Goal: Transaction & Acquisition: Book appointment/travel/reservation

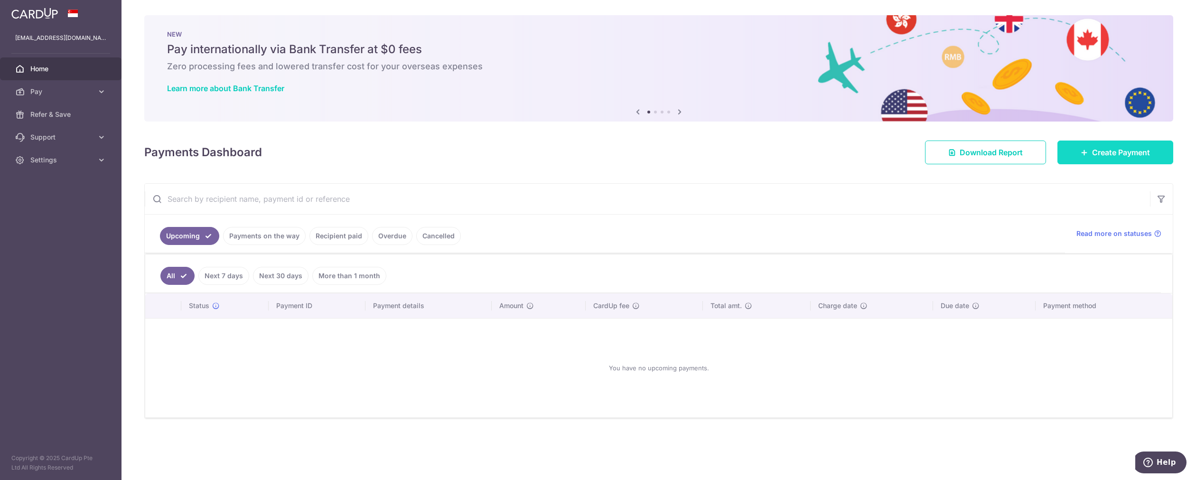
click at [1111, 161] on link "Create Payment" at bounding box center [1115, 152] width 116 height 24
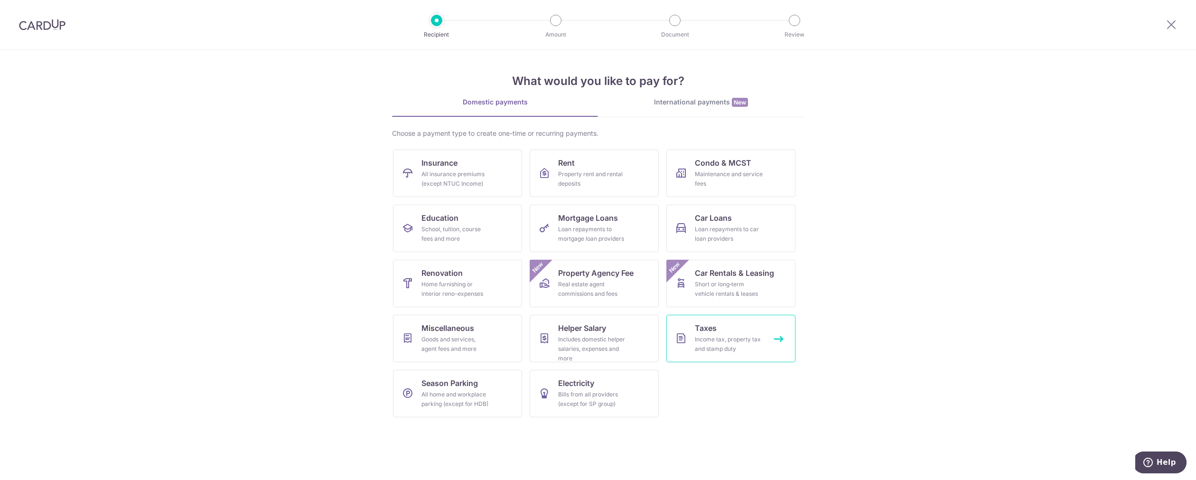
click at [726, 333] on link "Taxes Income tax, property tax and stamp duty" at bounding box center [730, 338] width 129 height 47
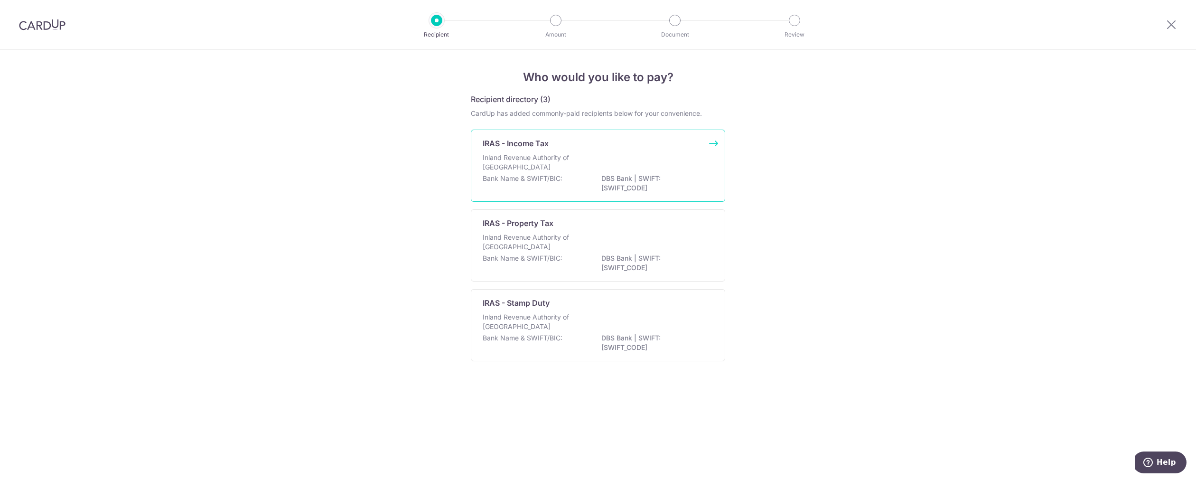
click at [608, 153] on div "Inland Revenue Authority of Singapore" at bounding box center [598, 163] width 231 height 21
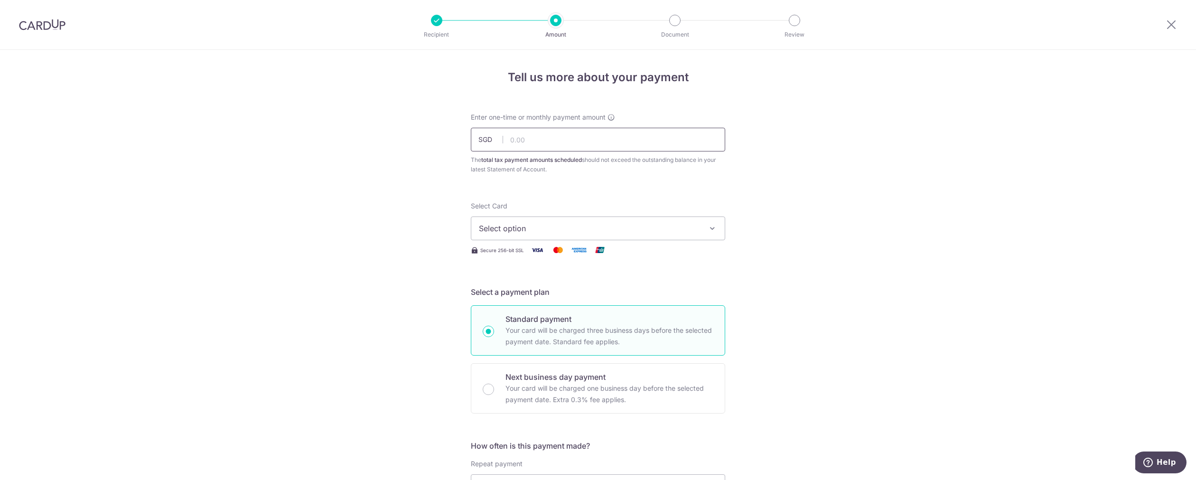
click at [595, 146] on input "text" at bounding box center [598, 140] width 254 height 24
type input "29,124.17"
click at [577, 232] on span "Select option" at bounding box center [589, 228] width 221 height 11
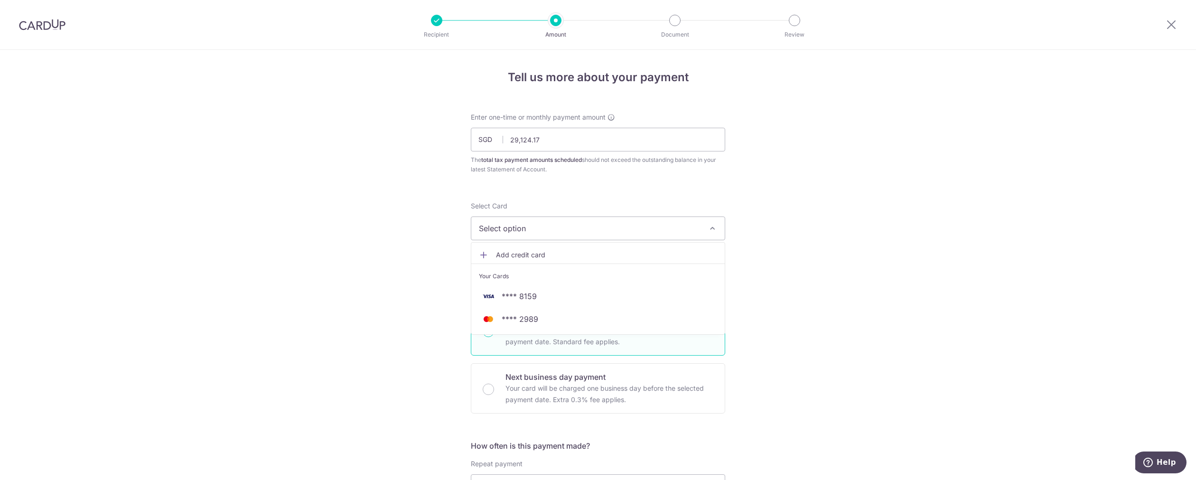
click at [549, 252] on span "Add credit card" at bounding box center [606, 254] width 221 height 9
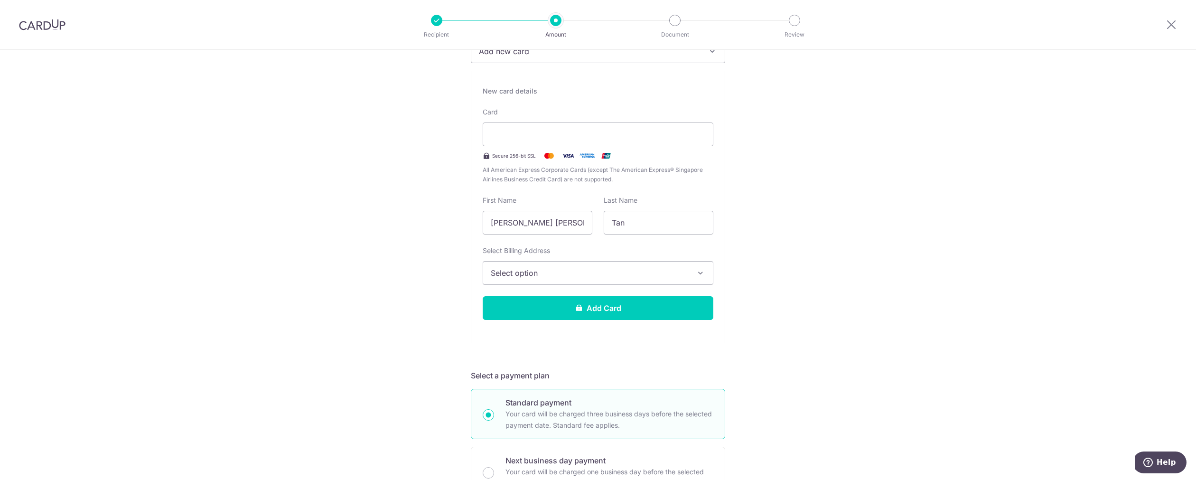
scroll to position [211, 0]
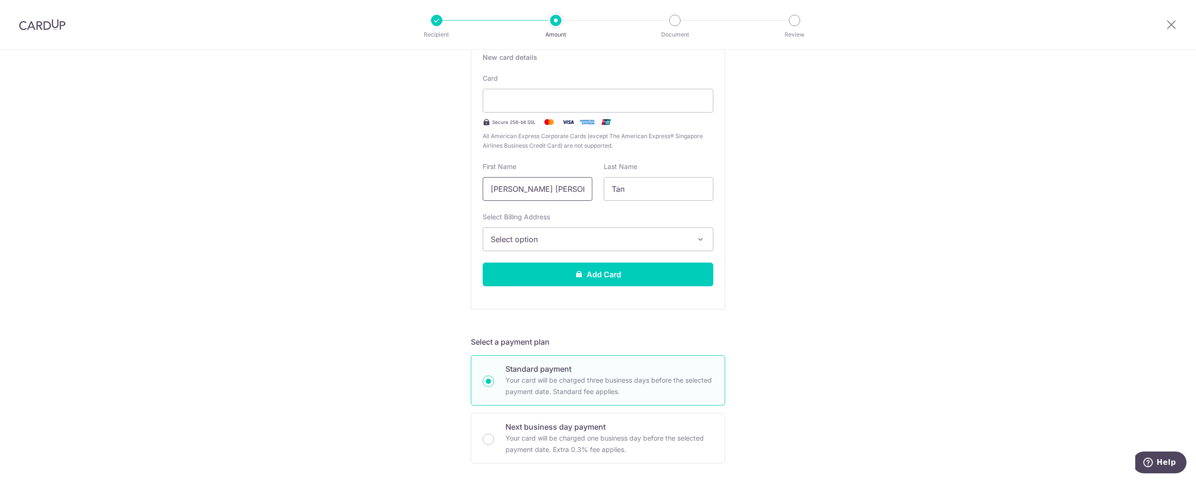
drag, startPoint x: 520, startPoint y: 190, endPoint x: 419, endPoint y: 195, distance: 101.7
click at [419, 195] on div "Tell us more about your payment Enter one-time or monthly payment amount SGD 29…" at bounding box center [598, 410] width 1196 height 1142
type input "Timothy"
click at [856, 160] on div "Tell us more about your payment Enter one-time or monthly payment amount SGD 29…" at bounding box center [598, 410] width 1196 height 1142
click at [634, 244] on span "Select option" at bounding box center [589, 238] width 197 height 11
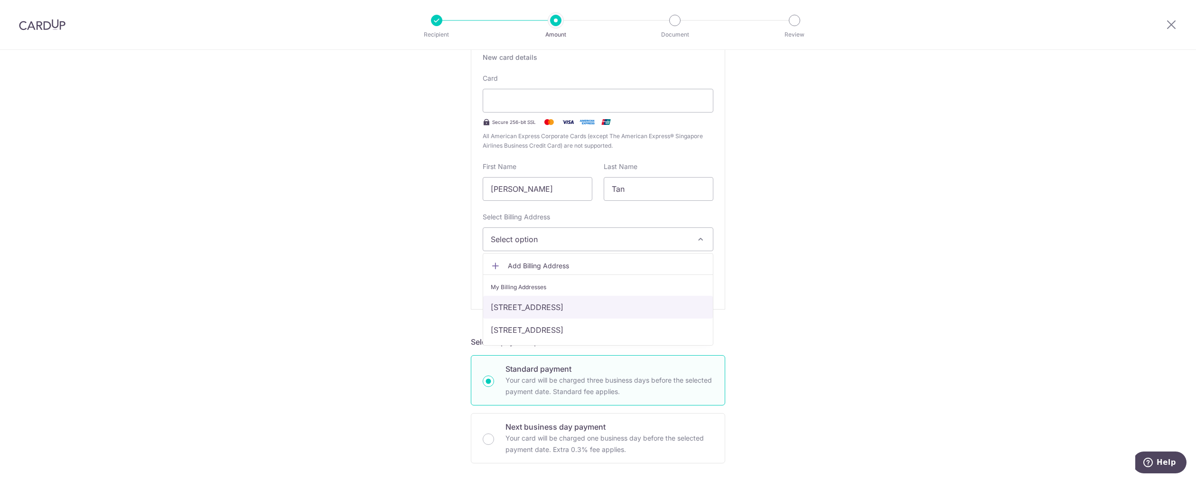
click at [623, 307] on link "1 Greenwood Avenue, Singapore, Singapore-289188" at bounding box center [598, 307] width 230 height 23
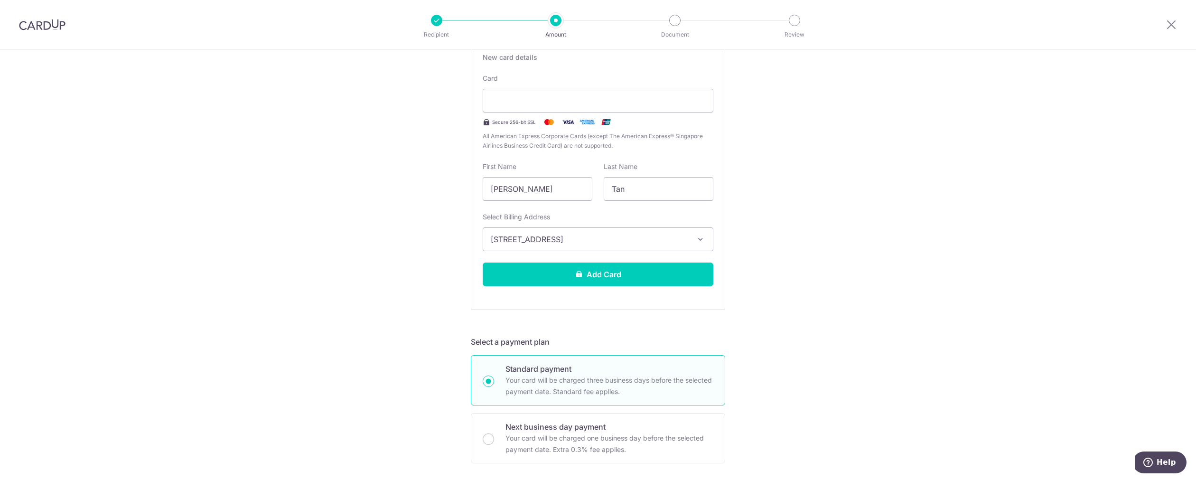
click at [884, 225] on div "Tell us more about your payment Enter one-time or monthly payment amount SGD 29…" at bounding box center [598, 410] width 1196 height 1142
click at [665, 279] on button "Add Card" at bounding box center [598, 274] width 231 height 24
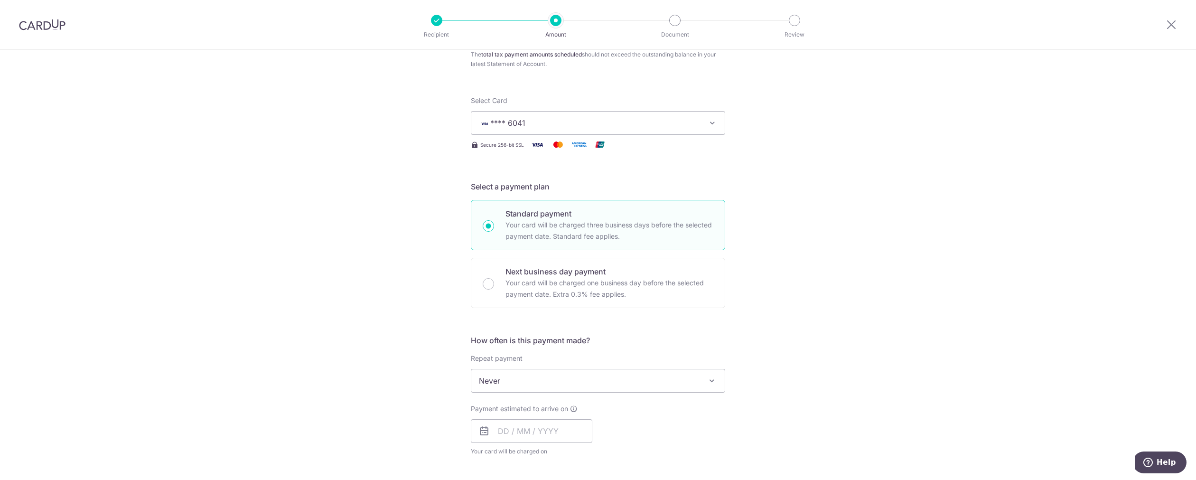
scroll to position [158, 0]
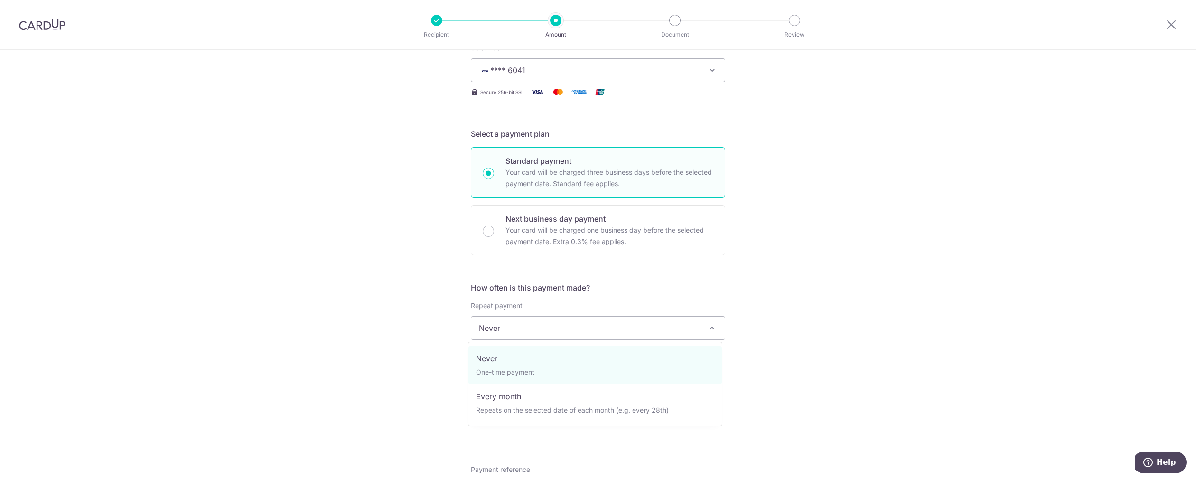
click at [546, 331] on span "Never" at bounding box center [597, 327] width 253 height 23
select select "3"
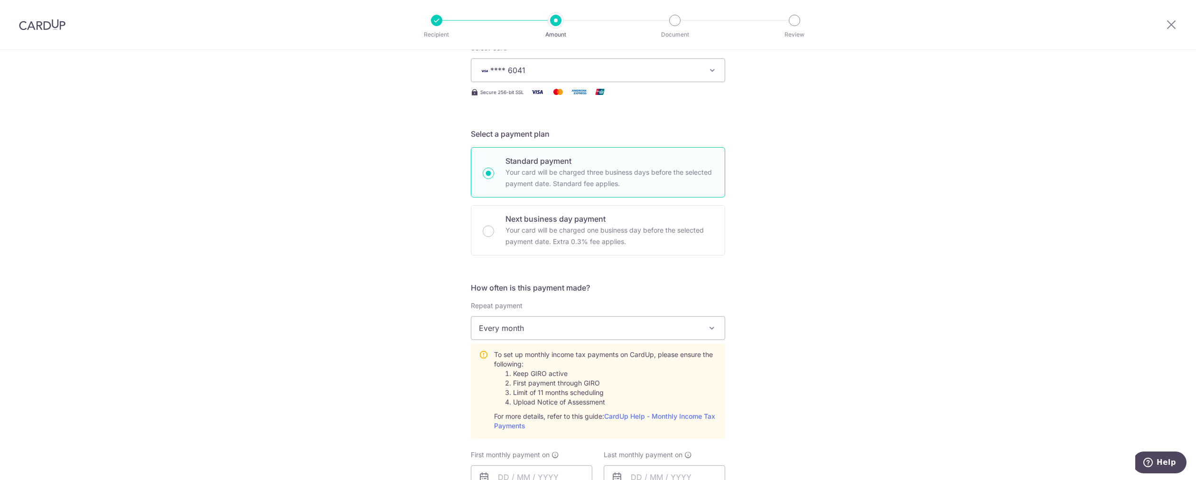
click at [842, 259] on div "Tell us more about your payment Enter one-time or monthly payment amount SGD 29…" at bounding box center [598, 386] width 1196 height 989
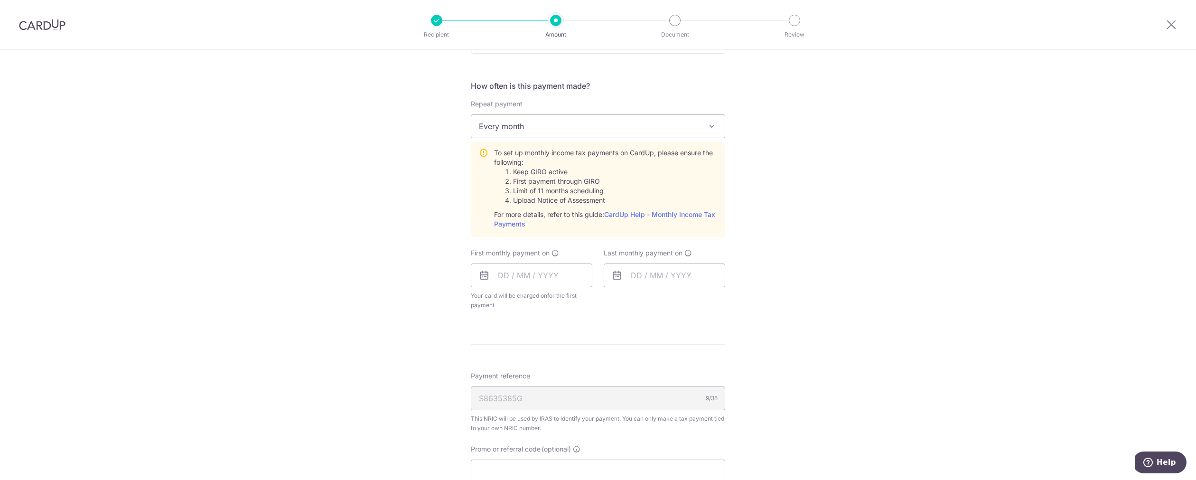
scroll to position [369, 0]
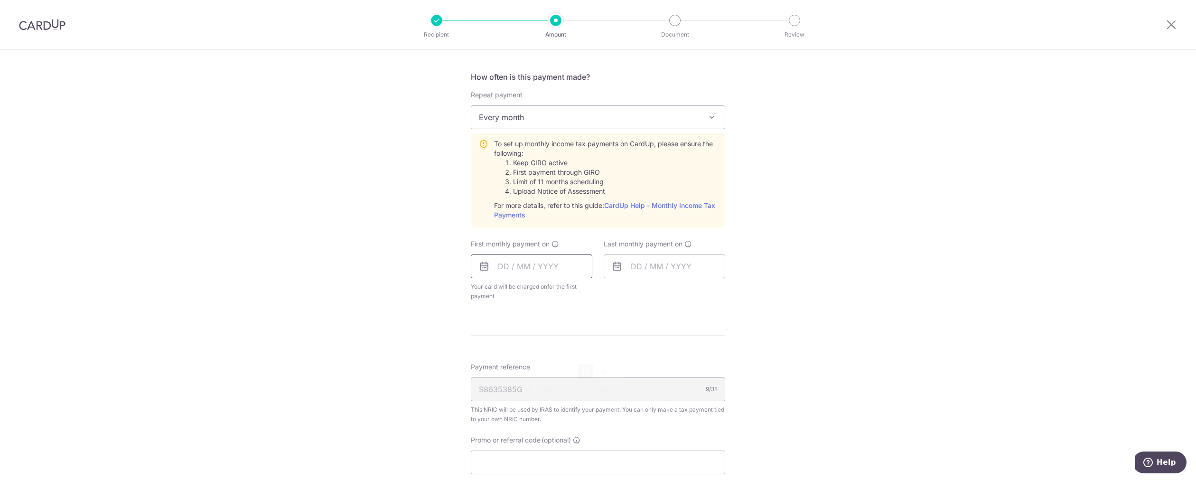
click at [566, 266] on input "text" at bounding box center [531, 266] width 121 height 24
click at [347, 255] on div "Tell us more about your payment Enter one-time or monthly payment amount SGD 29…" at bounding box center [598, 175] width 1196 height 989
click at [503, 264] on input "text" at bounding box center [531, 266] width 121 height 24
click at [504, 410] on link "25" at bounding box center [509, 409] width 15 height 15
type input "25/08/2025"
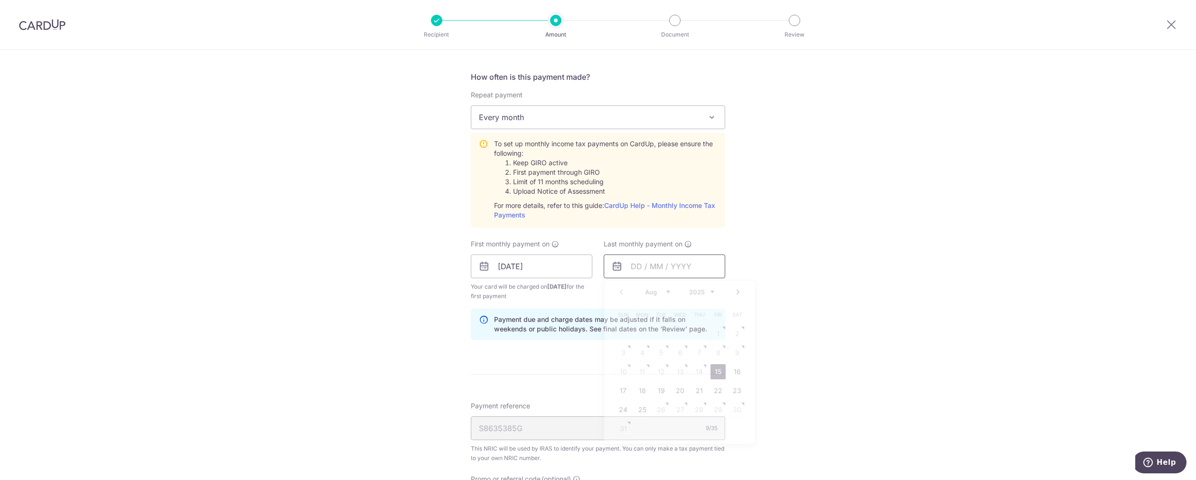
click at [650, 269] on input "text" at bounding box center [664, 266] width 121 height 24
click at [665, 294] on select "Aug Sep Oct Nov Dec" at bounding box center [657, 292] width 25 height 8
click at [698, 392] on link "25" at bounding box center [698, 390] width 15 height 15
type input "[DATE]"
click at [838, 280] on div "Tell us more about your payment Enter one-time or monthly payment amount SGD 29…" at bounding box center [598, 195] width 1196 height 1028
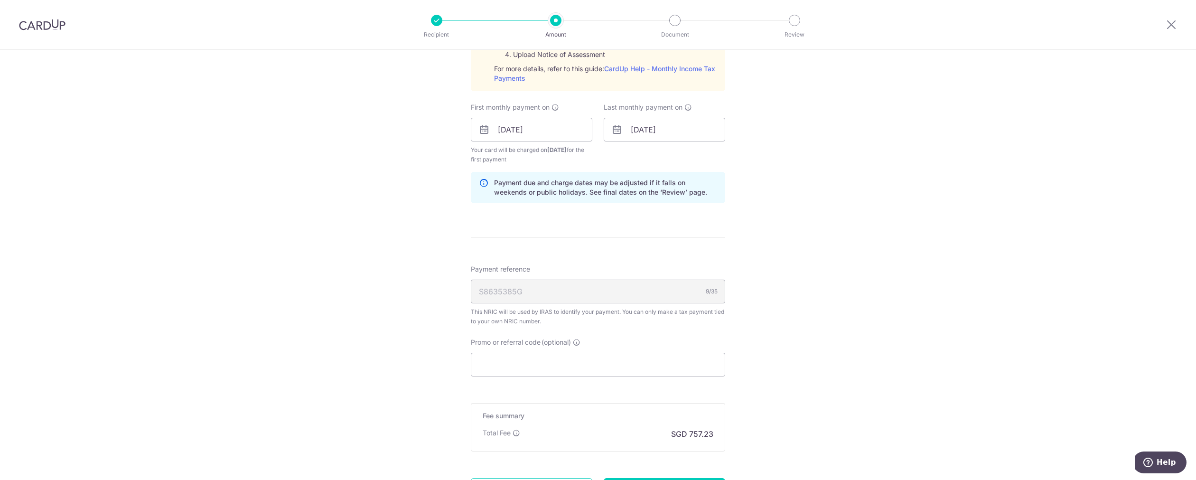
scroll to position [527, 0]
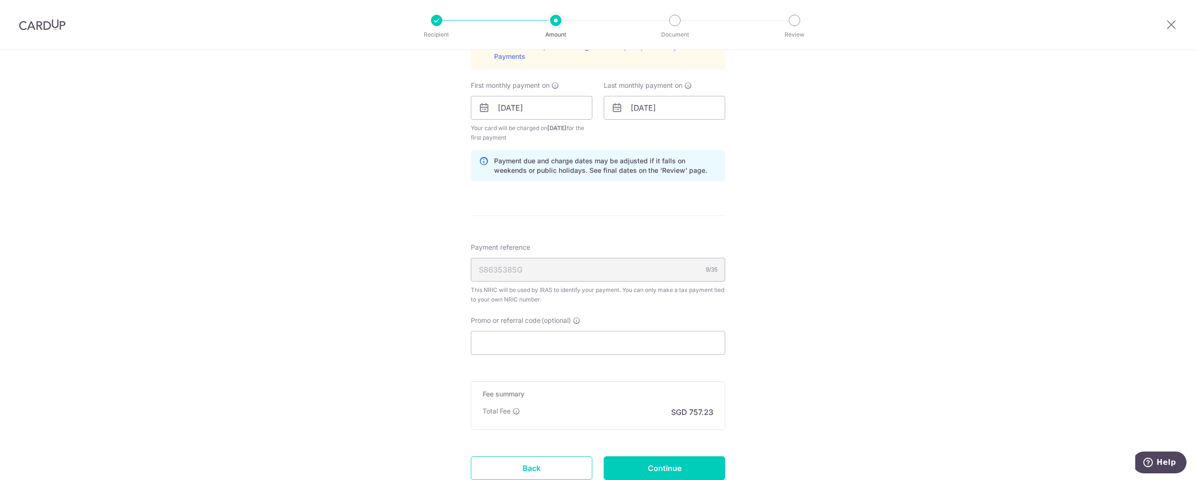
click at [828, 241] on div "Tell us more about your payment Enter one-time or monthly payment amount SGD 29…" at bounding box center [598, 37] width 1196 height 1028
click at [681, 342] on input "Promo or referral code (optional)" at bounding box center [598, 343] width 254 height 24
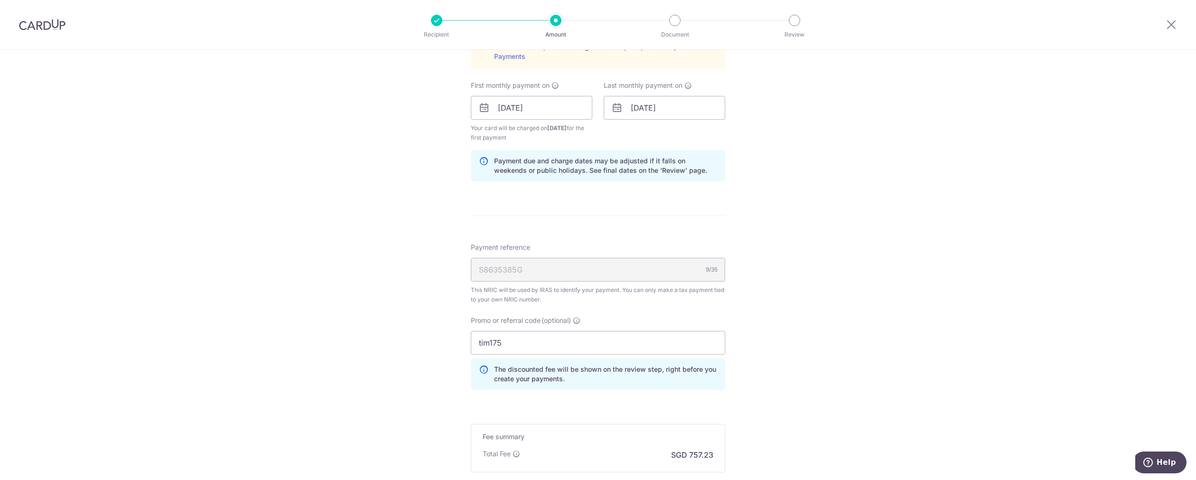
click at [860, 256] on div "Tell us more about your payment Enter one-time or monthly payment amount SGD 29…" at bounding box center [598, 58] width 1196 height 1071
click at [529, 337] on input "tim175" at bounding box center [598, 343] width 254 height 24
paste input "VTAX25R"
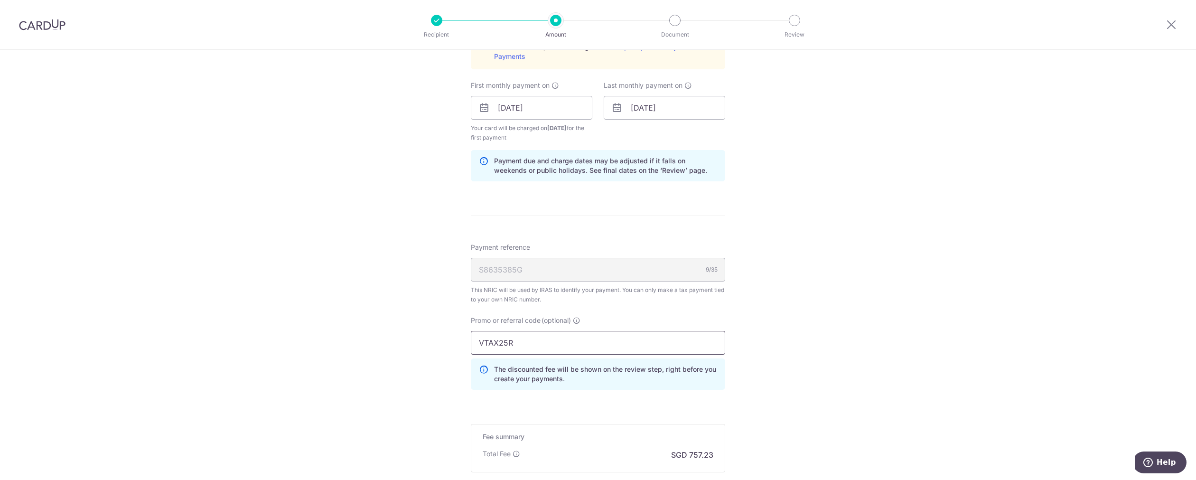
type input "VTAX25R"
click at [879, 282] on div "Tell us more about your payment Enter one-time or monthly payment amount SGD 29…" at bounding box center [598, 58] width 1196 height 1071
click at [666, 112] on input "[DATE]" at bounding box center [664, 108] width 121 height 24
click at [696, 131] on select "2025 2026" at bounding box center [701, 134] width 25 height 8
click at [662, 134] on select "Jan Feb Mar Apr May Jun Jul Aug Sep" at bounding box center [657, 134] width 25 height 8
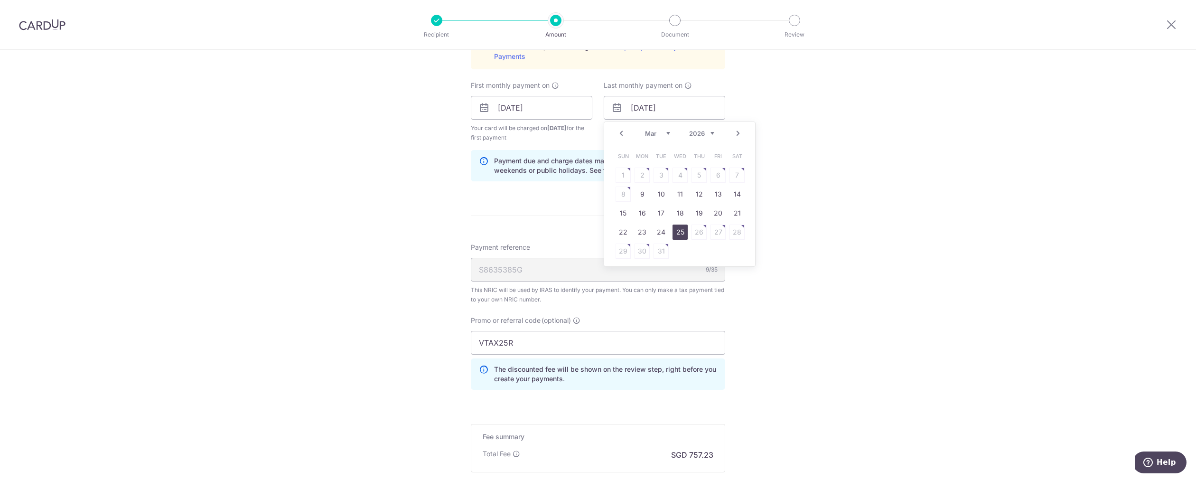
click at [674, 232] on link "25" at bounding box center [679, 231] width 15 height 15
type input "[DATE]"
click at [850, 188] on div "Tell us more about your payment Enter one-time or monthly payment amount SGD 29…" at bounding box center [598, 58] width 1196 height 1071
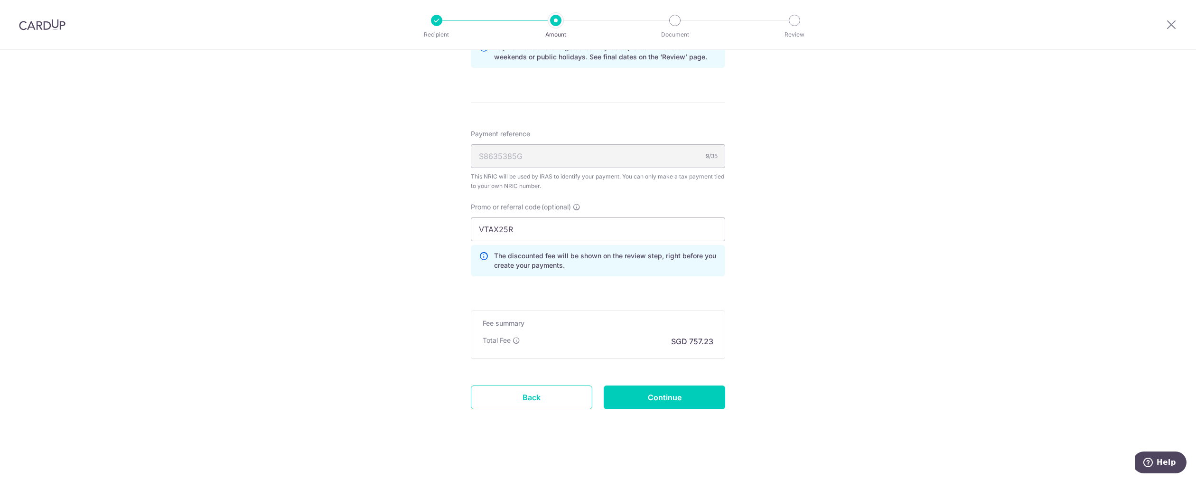
scroll to position [642, 0]
click at [660, 401] on input "Continue" at bounding box center [664, 397] width 121 height 24
type input "Create Schedule"
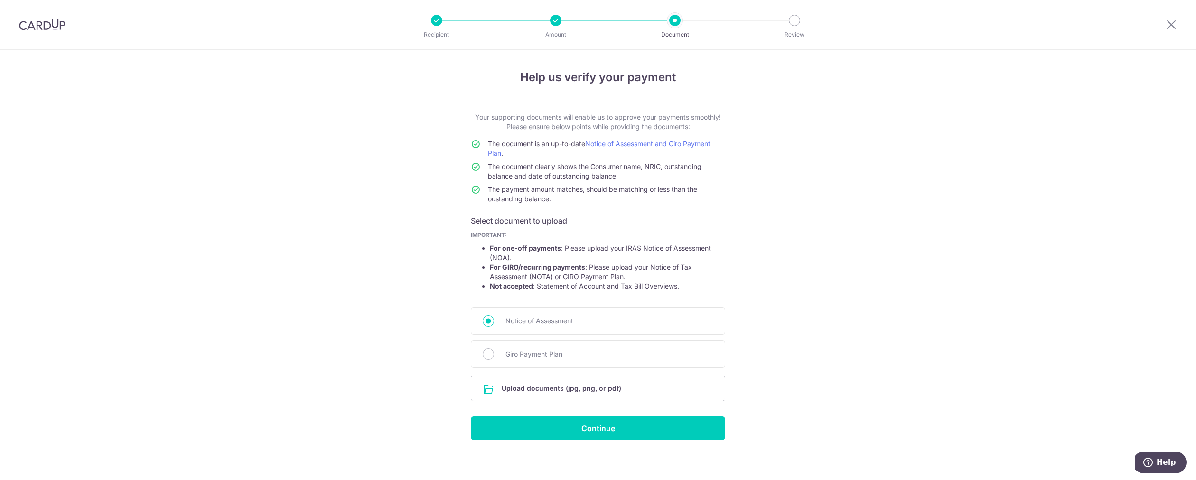
scroll to position [5, 0]
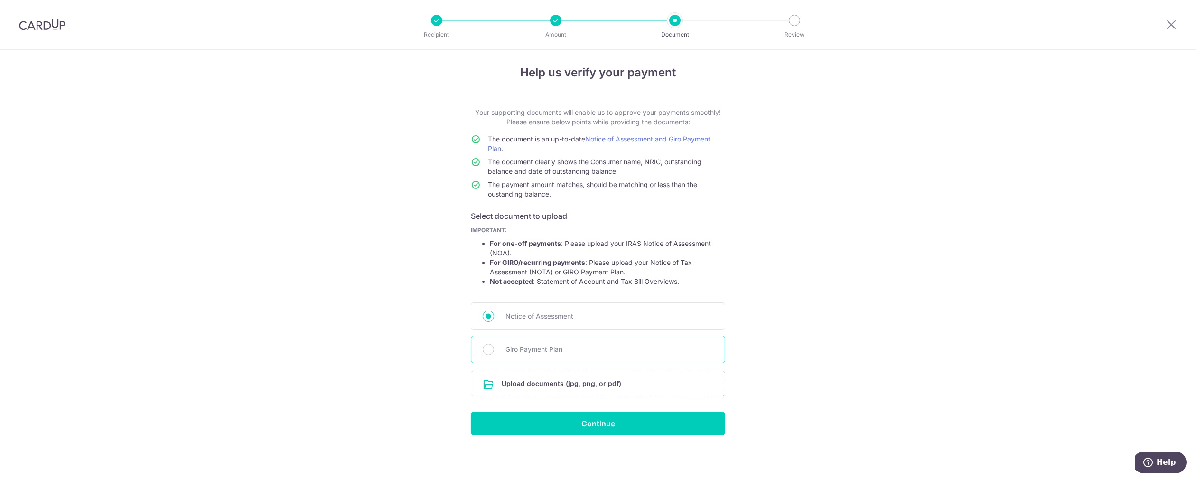
click at [535, 352] on span "Giro Payment Plan" at bounding box center [609, 349] width 208 height 11
click at [494, 352] on input "Giro Payment Plan" at bounding box center [488, 349] width 11 height 11
radio input "true"
click at [545, 388] on input "file" at bounding box center [597, 383] width 253 height 25
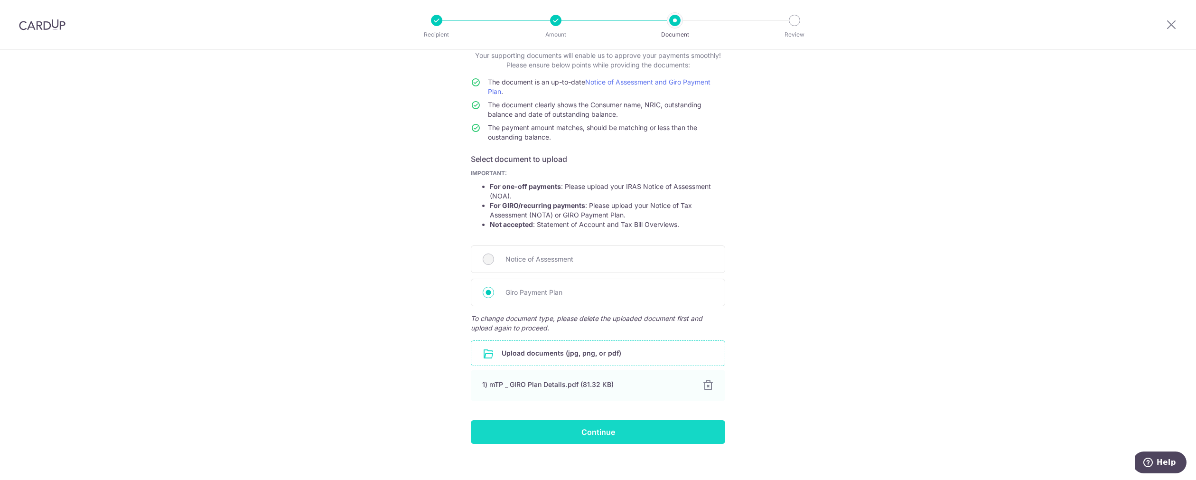
scroll to position [70, 0]
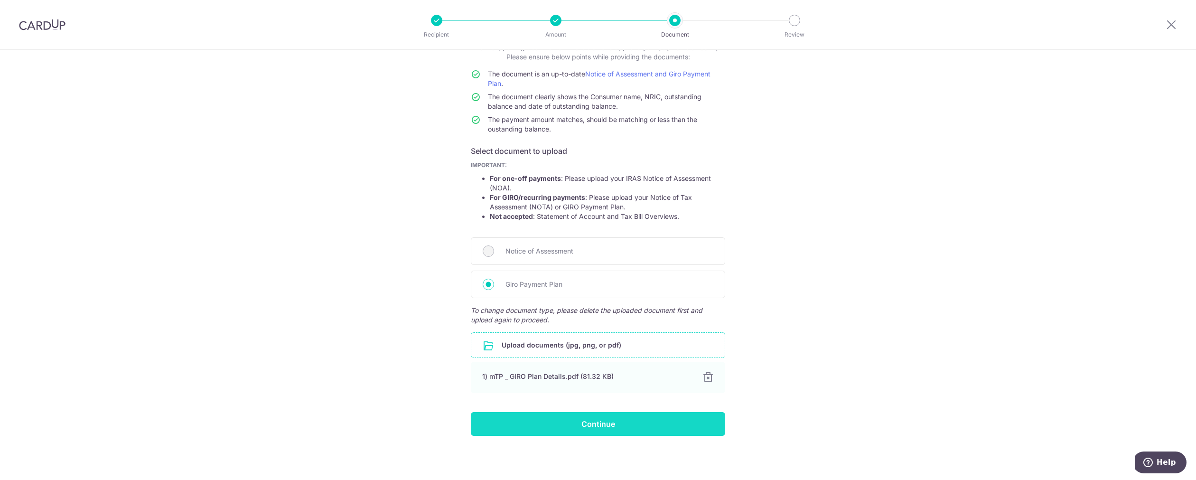
click at [624, 424] on input "Continue" at bounding box center [598, 424] width 254 height 24
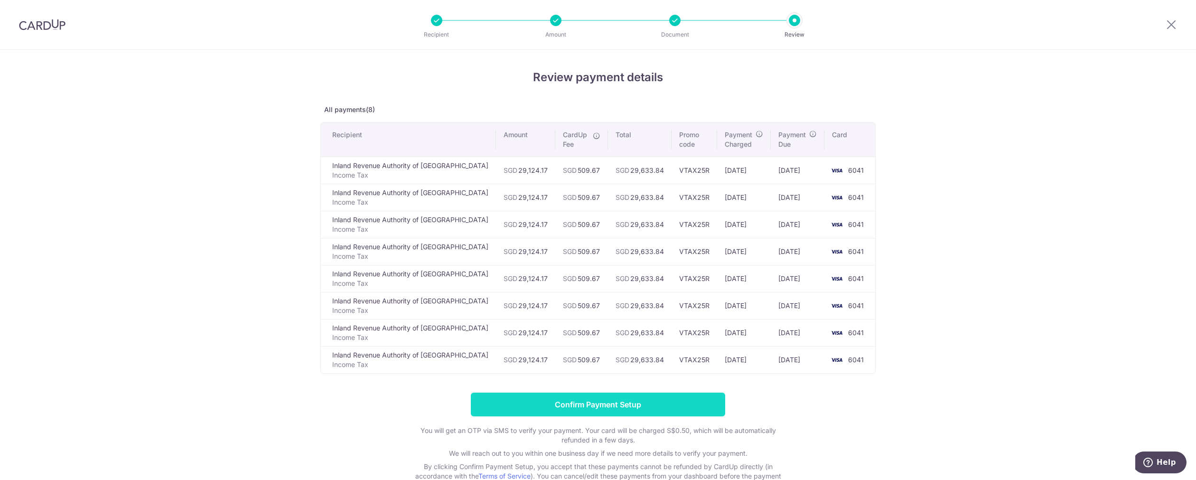
click at [660, 407] on input "Confirm Payment Setup" at bounding box center [598, 404] width 254 height 24
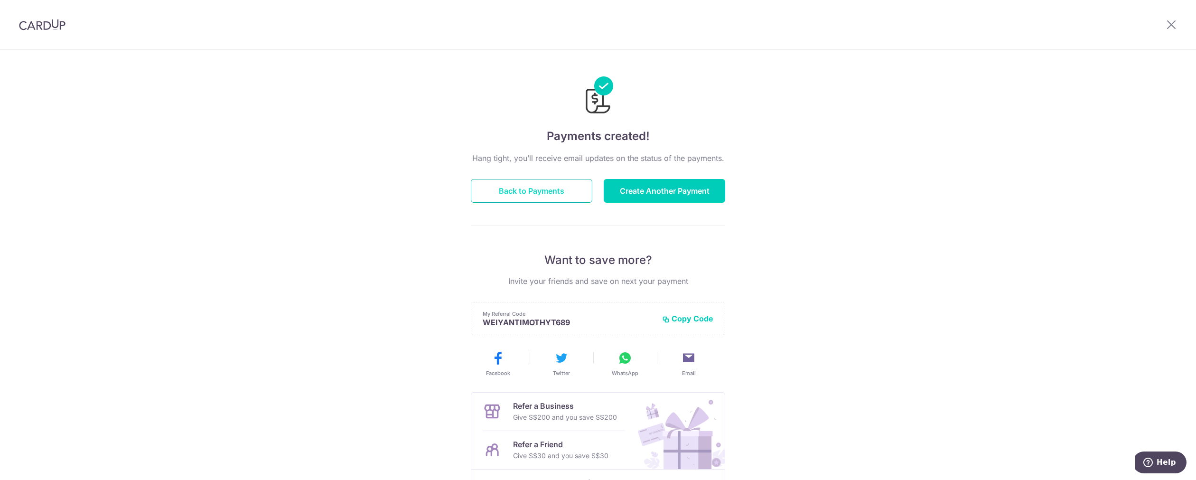
click at [549, 194] on button "Back to Payments" at bounding box center [531, 191] width 121 height 24
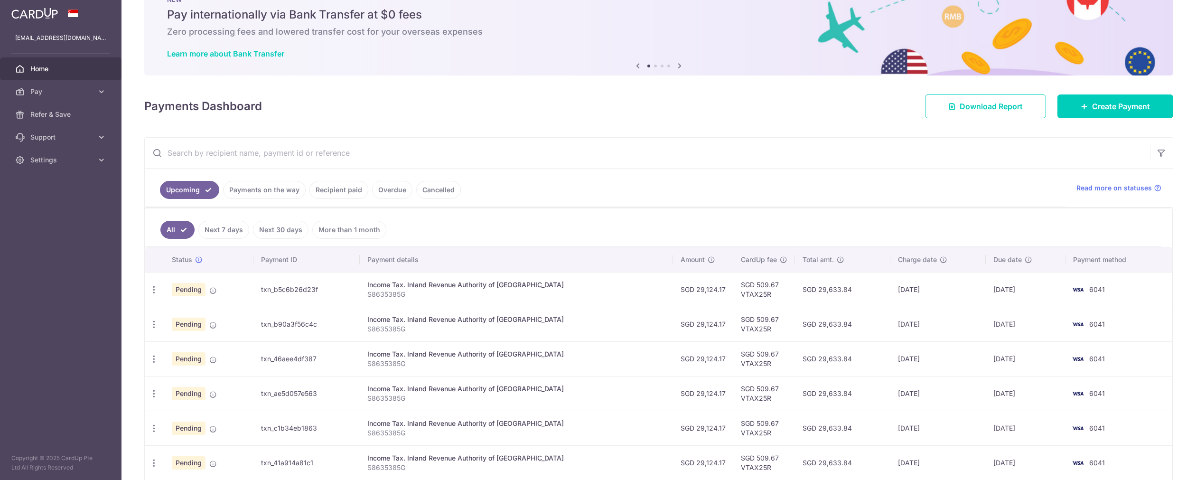
scroll to position [53, 0]
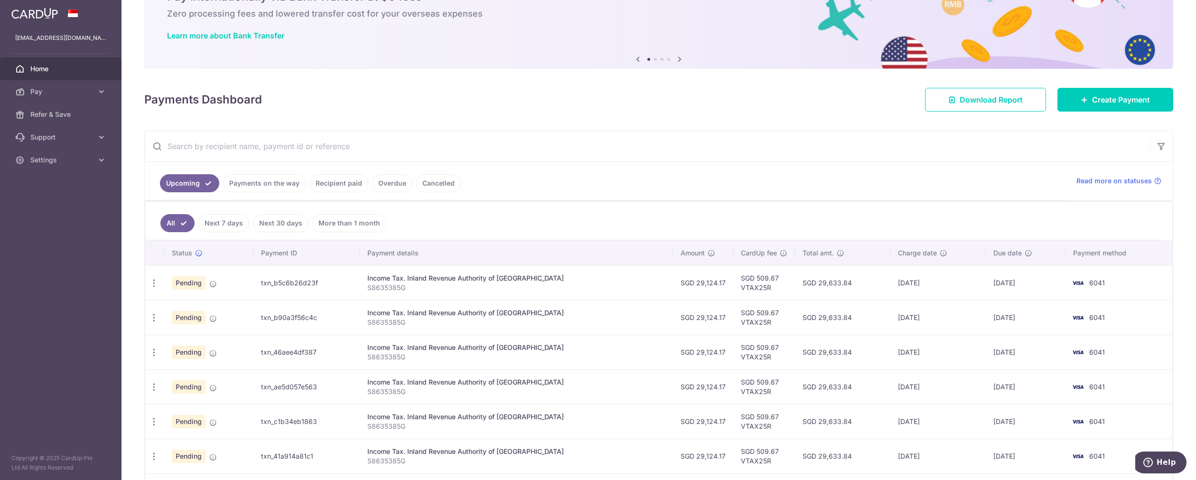
drag, startPoint x: 367, startPoint y: 278, endPoint x: 665, endPoint y: 293, distance: 297.9
click at [665, 293] on tr "Update payment Cancel payment Pending txn_b5c6b26d23f Income Tax. Inland Revenu…" at bounding box center [658, 282] width 1027 height 35
click at [615, 291] on p "S8635385G" at bounding box center [516, 287] width 298 height 9
drag, startPoint x: 859, startPoint y: 276, endPoint x: 925, endPoint y: 282, distance: 66.7
click at [925, 282] on tr "Update payment Cancel payment Pending txn_b5c6b26d23f Income Tax. Inland Revenu…" at bounding box center [658, 282] width 1027 height 35
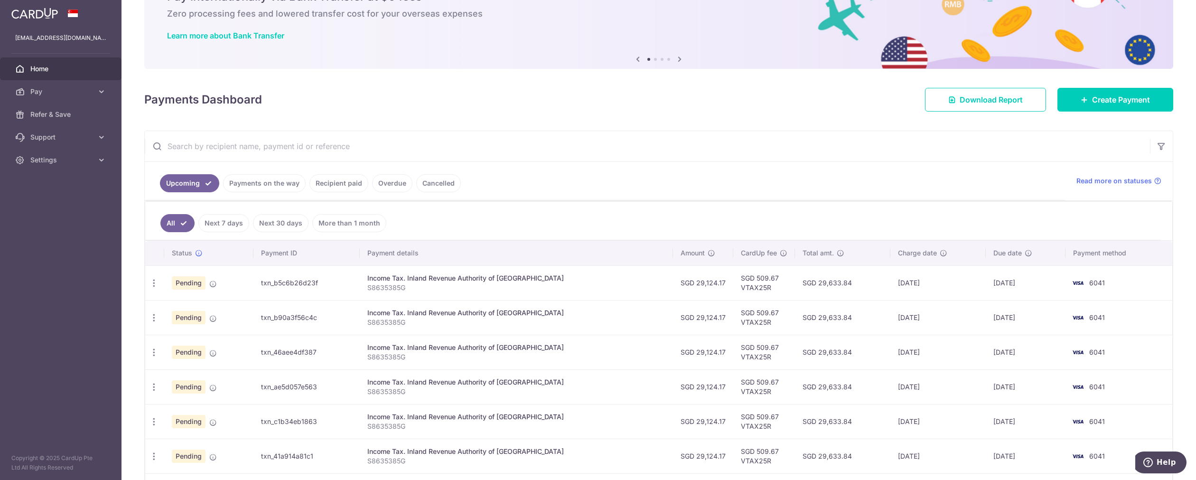
drag, startPoint x: 784, startPoint y: 286, endPoint x: 832, endPoint y: 283, distance: 48.0
click at [832, 283] on td "SGD 29,633.84" at bounding box center [842, 282] width 95 height 35
click at [806, 281] on td "SGD 29,633.84" at bounding box center [842, 282] width 95 height 35
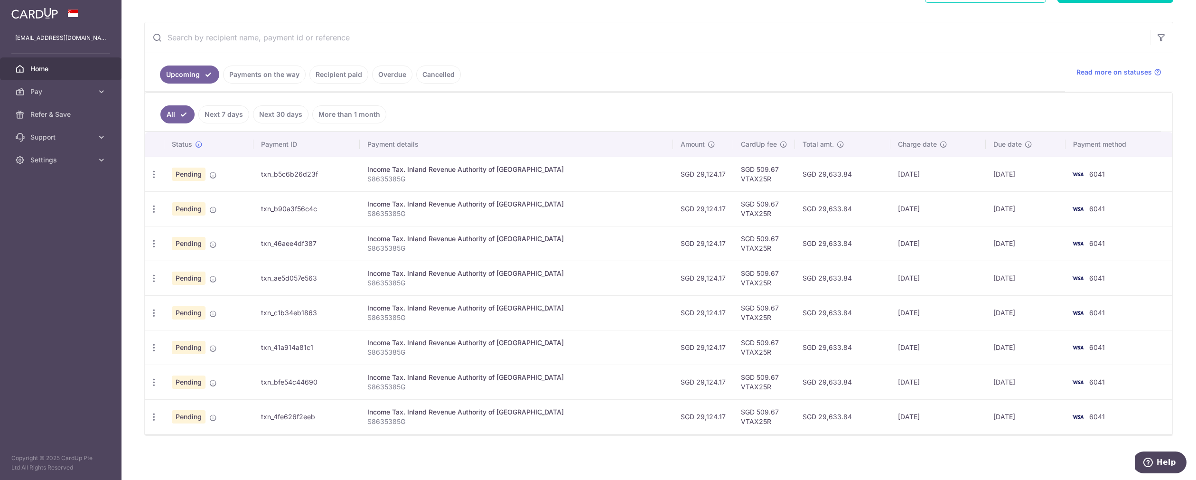
scroll to position [163, 0]
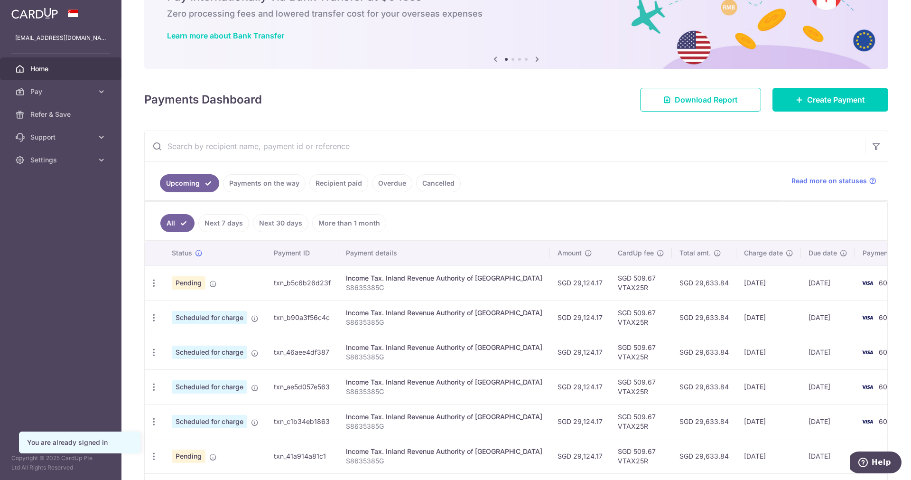
scroll to position [105, 0]
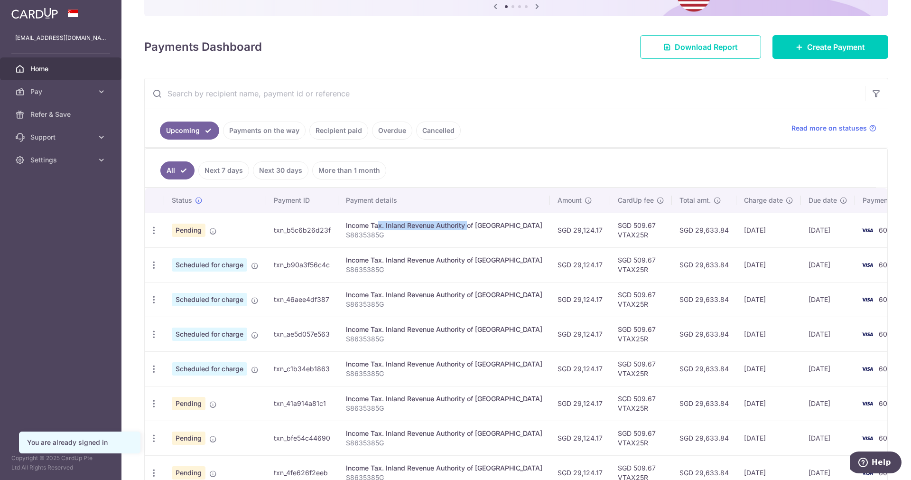
drag, startPoint x: 345, startPoint y: 222, endPoint x: 442, endPoint y: 227, distance: 96.5
click at [442, 227] on div "Income Tax. Inland Revenue Authority of [GEOGRAPHIC_DATA]" at bounding box center [444, 225] width 196 height 9
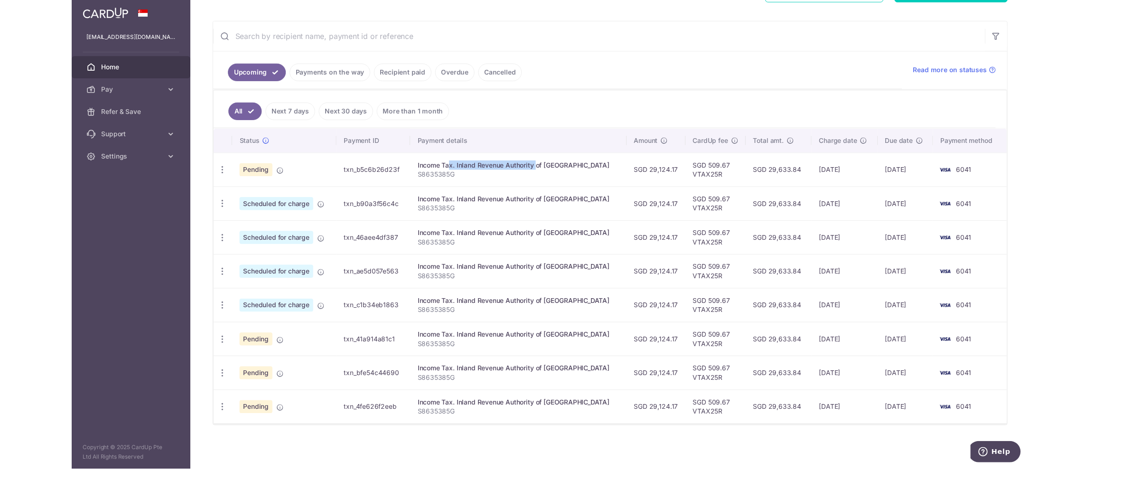
scroll to position [163, 0]
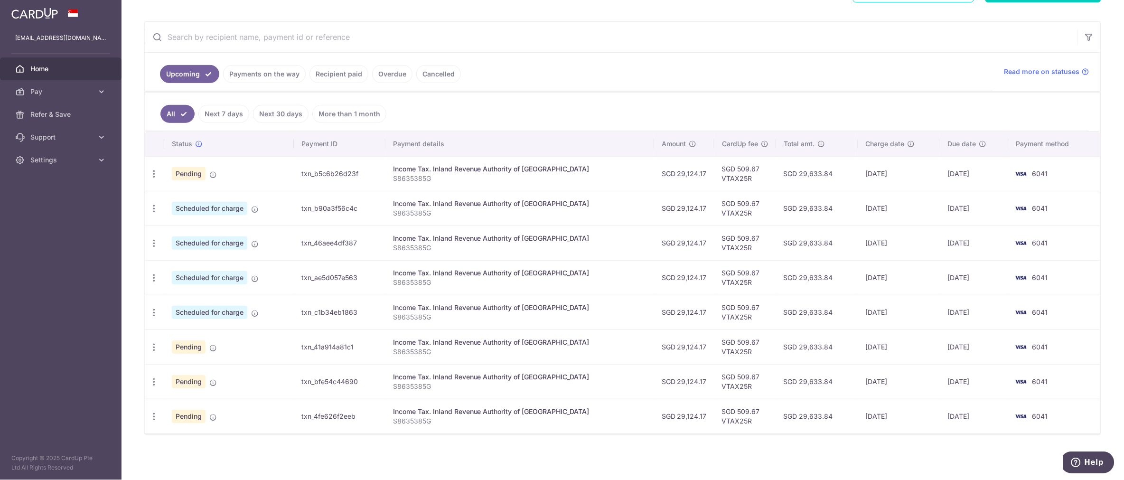
click at [505, 185] on td "Income Tax. Inland Revenue Authority of Singapore S8635385G" at bounding box center [519, 173] width 269 height 35
click at [152, 174] on icon "button" at bounding box center [154, 174] width 10 height 10
click at [179, 225] on span "Cancel payment" at bounding box center [205, 222] width 64 height 11
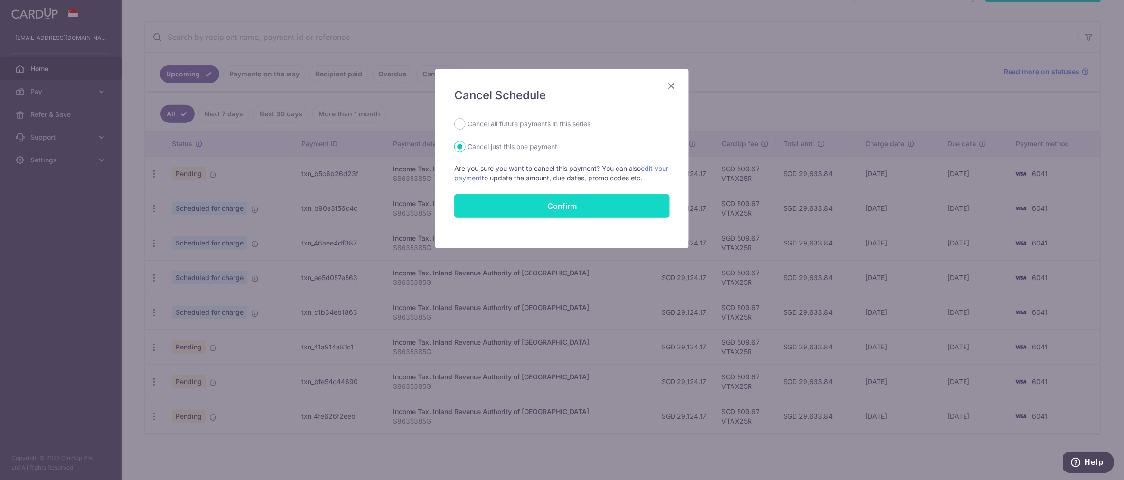
click at [517, 211] on input "Confirm" at bounding box center [561, 206] width 215 height 24
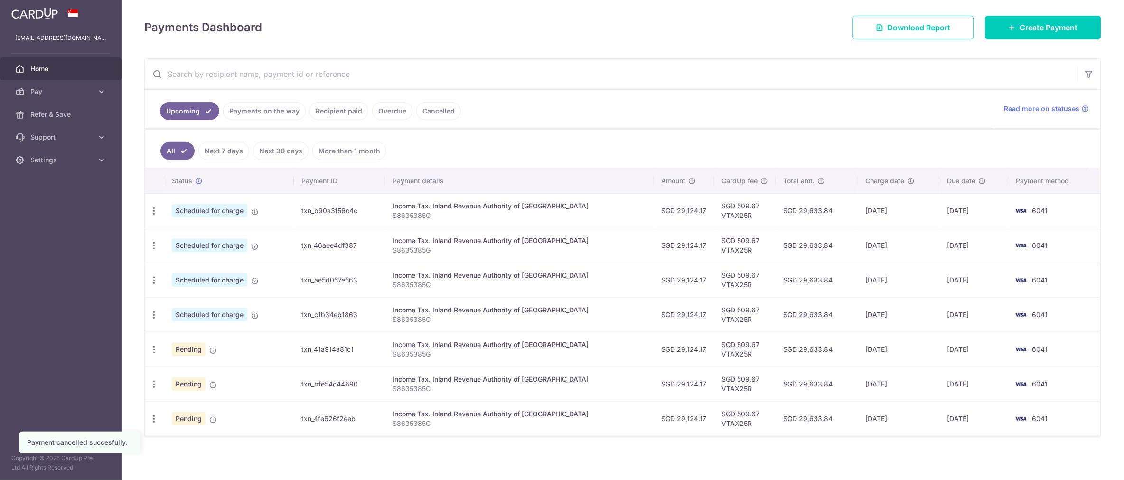
scroll to position [128, 0]
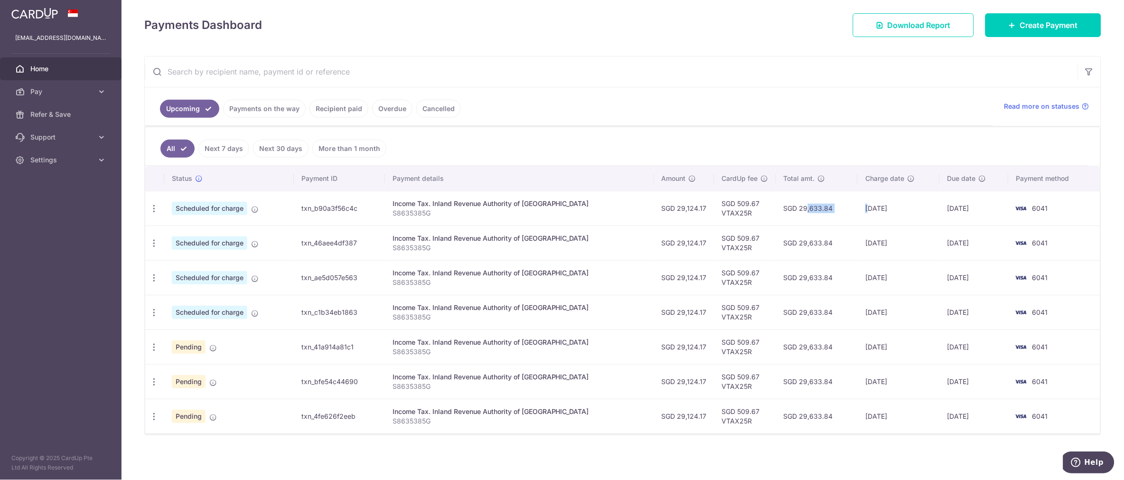
drag, startPoint x: 769, startPoint y: 209, endPoint x: 854, endPoint y: 210, distance: 84.9
click at [854, 210] on tr "Update payment Cancel payment Scheduled for charge txn_b90a3f56c4c Income Tax. …" at bounding box center [622, 208] width 955 height 35
click at [857, 210] on td "[DATE]" at bounding box center [898, 208] width 82 height 35
drag, startPoint x: 847, startPoint y: 206, endPoint x: 859, endPoint y: 207, distance: 11.4
click at [859, 207] on td "[DATE]" at bounding box center [898, 208] width 82 height 35
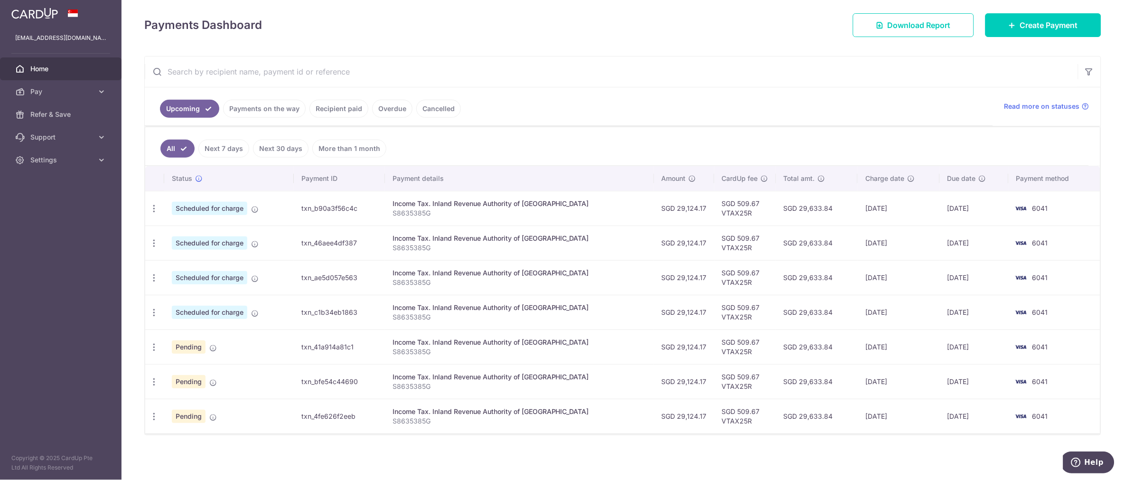
click at [785, 149] on ul "All Next 7 days Next 30 days More than 1 month" at bounding box center [616, 146] width 943 height 38
